Goal: Complete application form

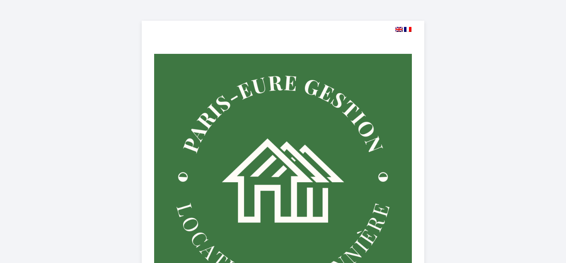
select select
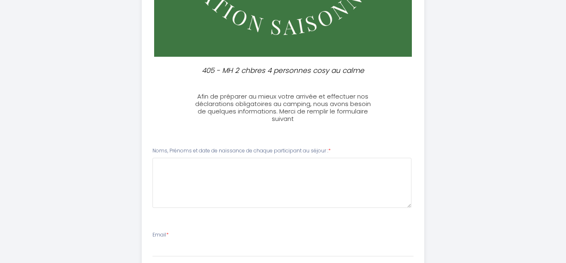
scroll to position [260, 0]
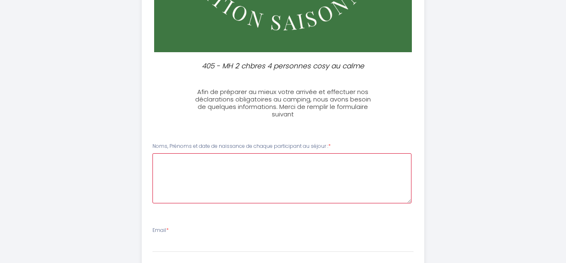
click at [245, 175] on \ at bounding box center [281, 178] width 259 height 50
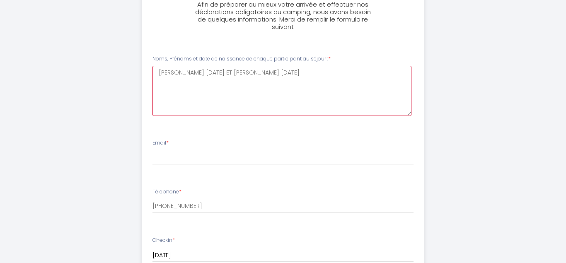
scroll to position [350, 0]
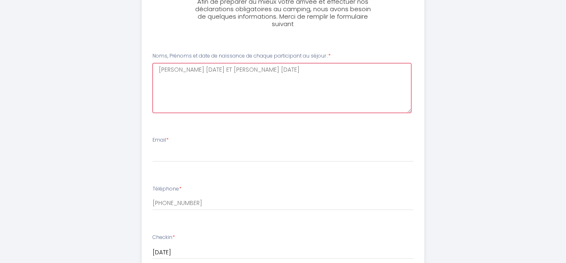
type \ "[PERSON_NAME] [DATE] ET [PERSON_NAME] [DATE]"
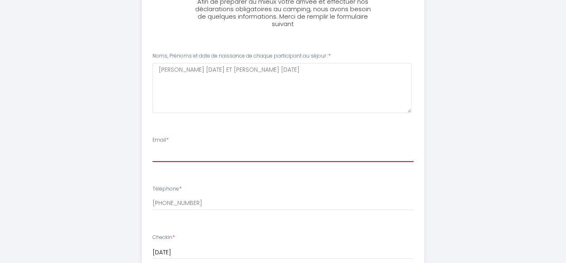
click at [217, 151] on input "Email *" at bounding box center [282, 154] width 261 height 15
type input "[EMAIL_ADDRESS][DOMAIN_NAME]"
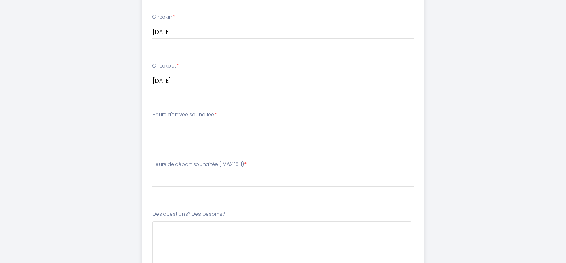
scroll to position [581, 0]
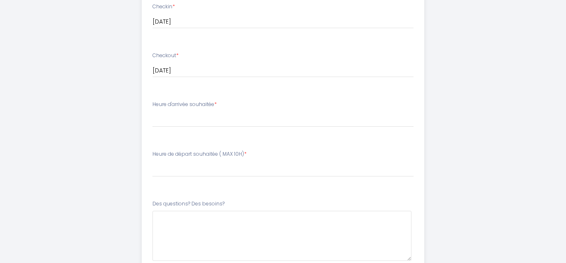
click at [198, 146] on li "Heure de départ souhaitée ( MAX 10H) * 00:00 00:30 01:00 01:30 02:00 02:30 03:0…" at bounding box center [283, 167] width 282 height 45
select select "18:00"
click option "18:00" at bounding box center [0, 0] width 0 height 0
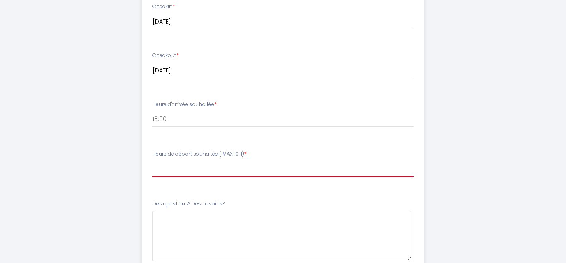
click at [152, 161] on select "00:00 00:30 01:00 01:30 02:00 02:30 03:00 03:30 04:00 04:30 05:00 05:30 06:00 0…" at bounding box center [282, 169] width 261 height 16
select select "10:00"
click option "10:00" at bounding box center [0, 0] width 0 height 0
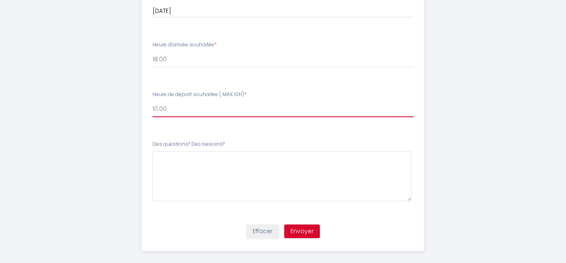
scroll to position [649, 0]
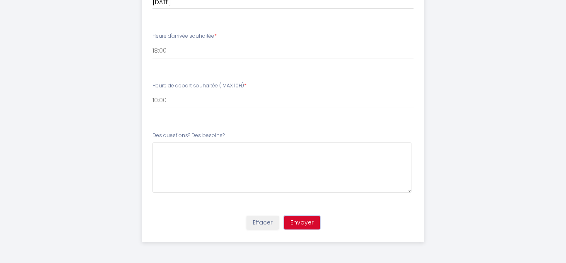
click at [311, 222] on button "Envoyer" at bounding box center [302, 223] width 36 height 14
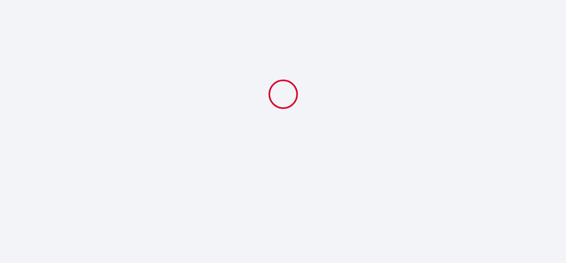
select select "18:00"
select select "10:00"
